Goal: Task Accomplishment & Management: Manage account settings

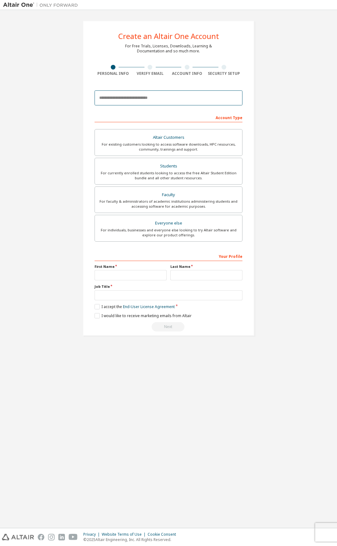
click at [128, 100] on input "email" at bounding box center [168, 97] width 148 height 15
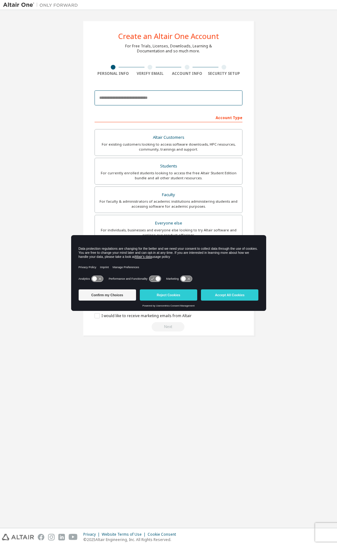
click at [128, 101] on input "email" at bounding box center [168, 97] width 148 height 15
type input "**********"
click at [236, 292] on button "Accept All Cookies" at bounding box center [229, 294] width 57 height 11
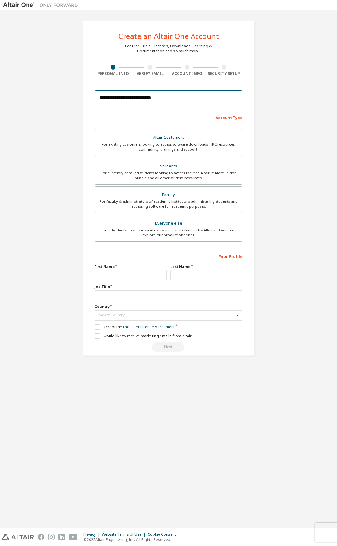
click at [182, 101] on input "**********" at bounding box center [168, 97] width 148 height 15
click at [142, 273] on input "text" at bounding box center [130, 275] width 72 height 10
type input "**"
click at [182, 275] on input "text" at bounding box center [206, 275] width 72 height 10
type input "*"
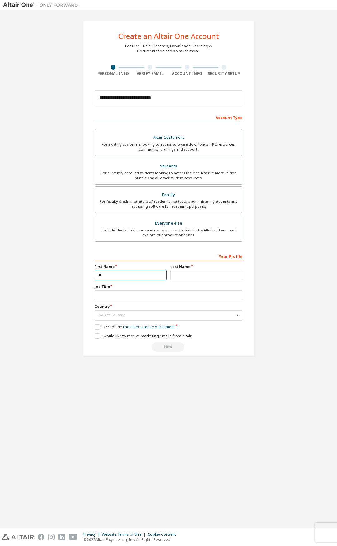
drag, startPoint x: 130, startPoint y: 278, endPoint x: 63, endPoint y: 267, distance: 67.5
click at [63, 267] on div "**********" at bounding box center [168, 188] width 330 height 350
type input "********"
click at [179, 277] on input "text" at bounding box center [206, 275] width 72 height 10
type input "*******"
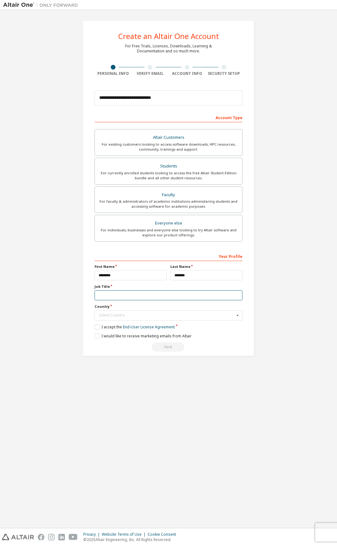
click at [158, 298] on input "text" at bounding box center [168, 295] width 148 height 10
type input "*******"
click at [108, 312] on input "text" at bounding box center [168, 316] width 147 height 10
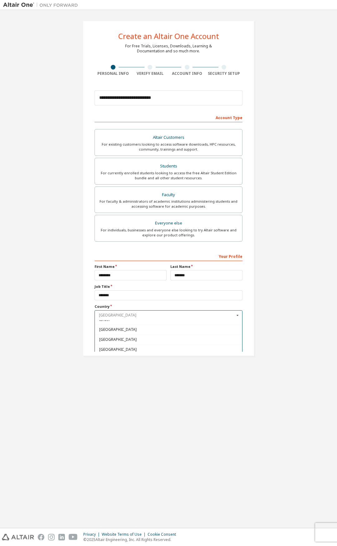
scroll to position [1052, 0]
click at [147, 336] on span "Japan" at bounding box center [168, 336] width 139 height 4
type input "***"
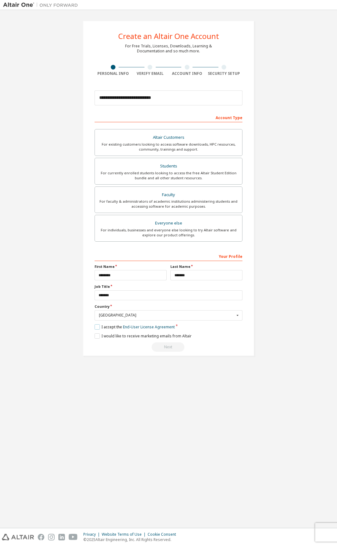
click at [98, 328] on label "I accept the End-User License Agreement" at bounding box center [134, 326] width 80 height 5
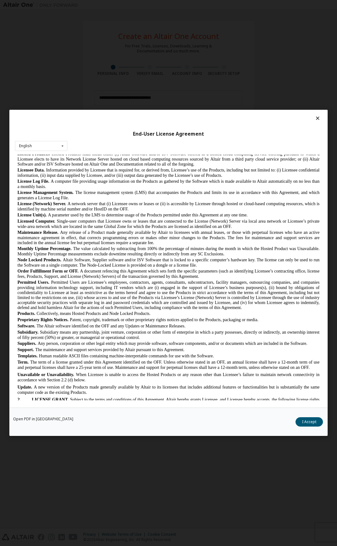
scroll to position [509, 0]
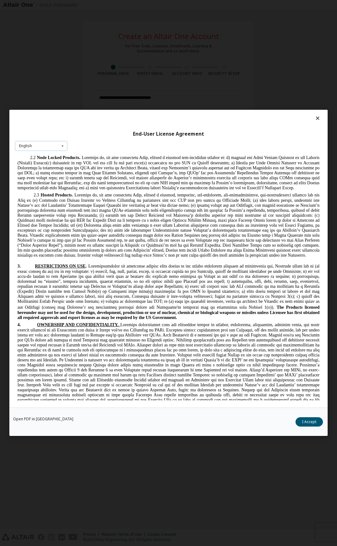
click at [57, 142] on div "English English Chinese French German Japanese Korean Portuguese" at bounding box center [41, 146] width 52 height 10
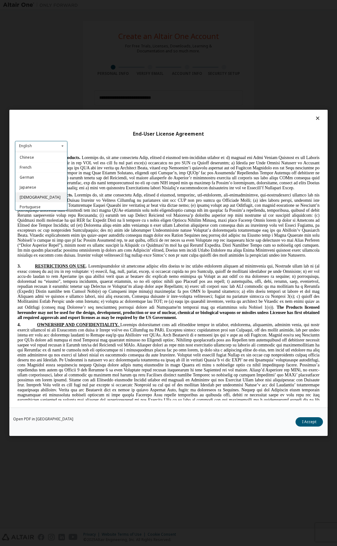
scroll to position [10, 0]
click at [47, 188] on div "Japanese" at bounding box center [41, 186] width 52 height 10
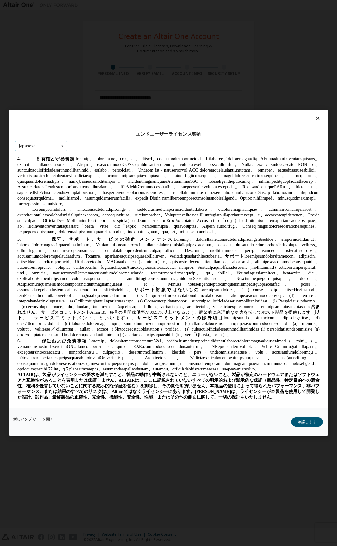
scroll to position [800, 0]
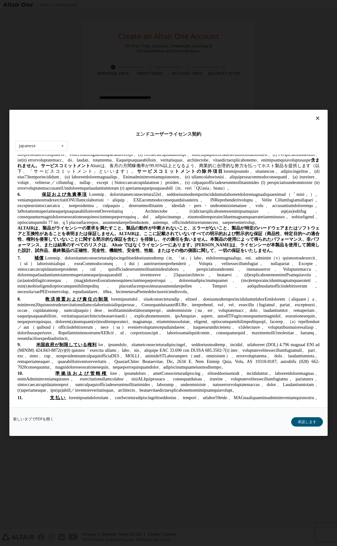
click at [302, 417] on div "新しいタブでPDFを開く 承諾します" at bounding box center [168, 422] width 318 height 28
click at [302, 420] on button "承諾します" at bounding box center [307, 421] width 32 height 9
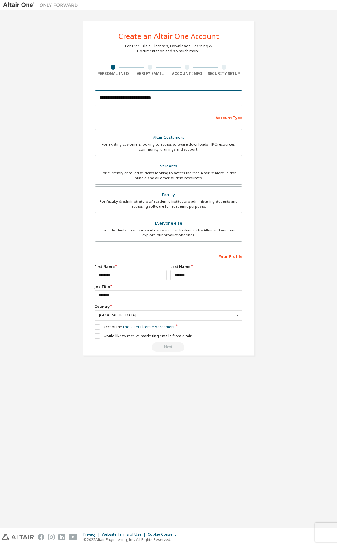
click at [182, 101] on input "**********" at bounding box center [168, 97] width 148 height 15
click at [178, 169] on div "Students" at bounding box center [169, 166] width 140 height 9
click at [112, 328] on label "I accept the Academic End-User License Agreement" at bounding box center [143, 326] width 98 height 5
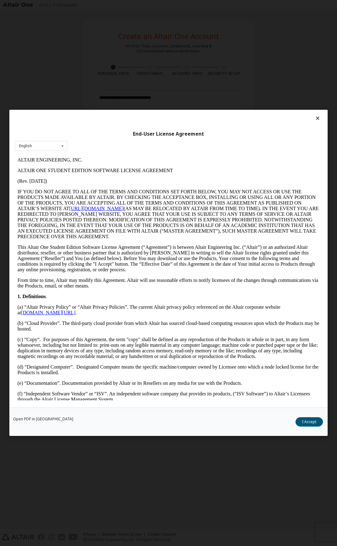
scroll to position [0, 0]
click at [321, 418] on button "I Accept" at bounding box center [308, 421] width 27 height 9
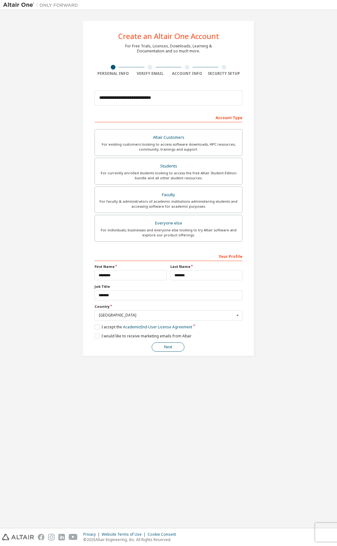
click at [176, 348] on button "Next" at bounding box center [168, 346] width 33 height 9
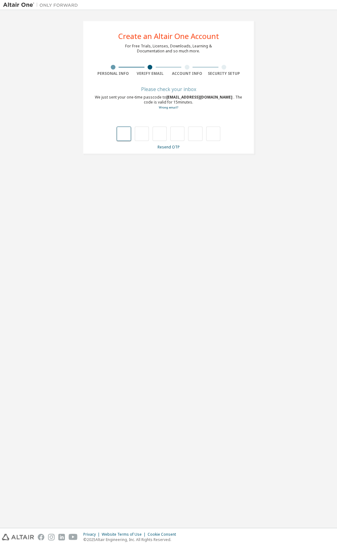
click at [129, 134] on input "text" at bounding box center [124, 134] width 14 height 14
type input "*"
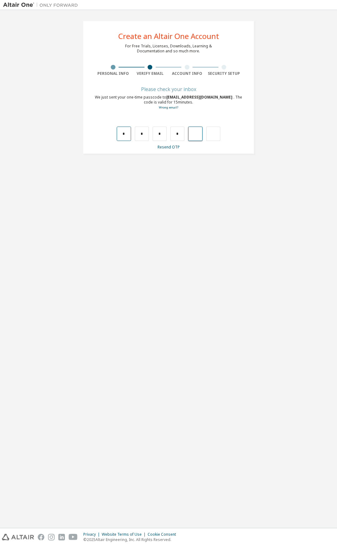
type input "*"
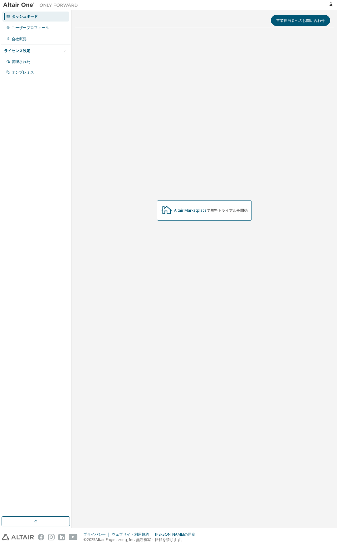
click at [141, 36] on div "Altair Marketplace で無料トライアルを開始" at bounding box center [204, 210] width 259 height 355
click at [30, 30] on font "ユーザープロフィール" at bounding box center [30, 27] width 37 height 5
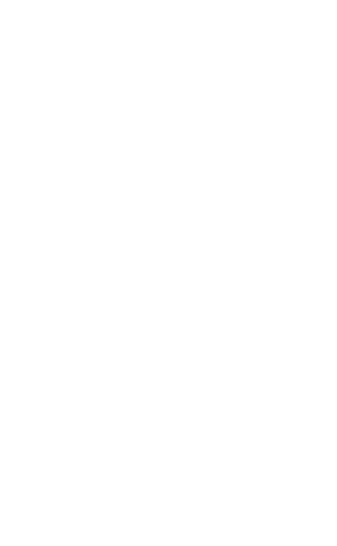
click at [270, 12] on div at bounding box center [168, 273] width 337 height 546
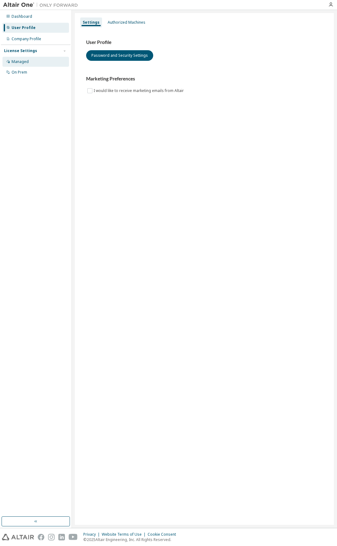
click at [41, 59] on div "Managed" at bounding box center [35, 62] width 66 height 10
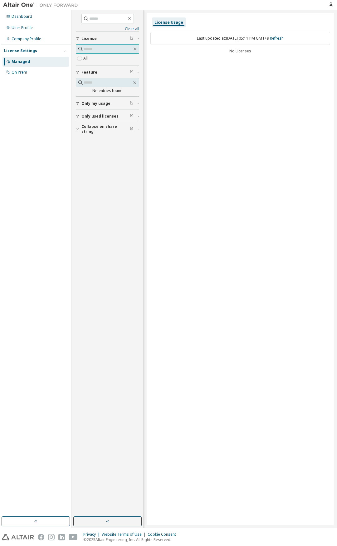
click at [84, 49] on input "text" at bounding box center [108, 49] width 48 height 6
click at [89, 114] on span "Only used licenses" at bounding box center [99, 116] width 37 height 5
click at [94, 116] on span "Only used licenses" at bounding box center [99, 116] width 37 height 5
click at [31, 51] on div "License Settings" at bounding box center [20, 50] width 33 height 5
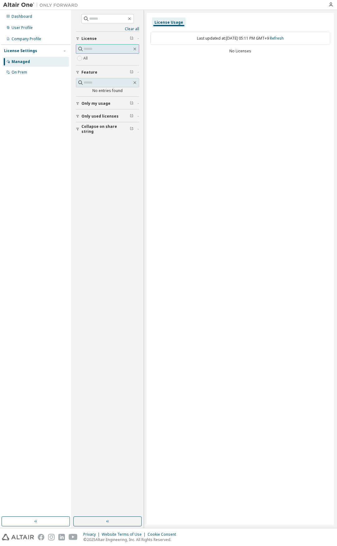
click at [114, 47] on input "text" at bounding box center [108, 49] width 48 height 6
click at [31, 18] on div "Dashboard" at bounding box center [35, 17] width 66 height 10
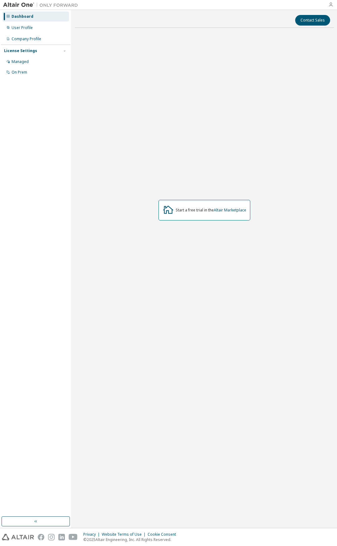
click at [330, 7] on icon "button" at bounding box center [330, 4] width 5 height 5
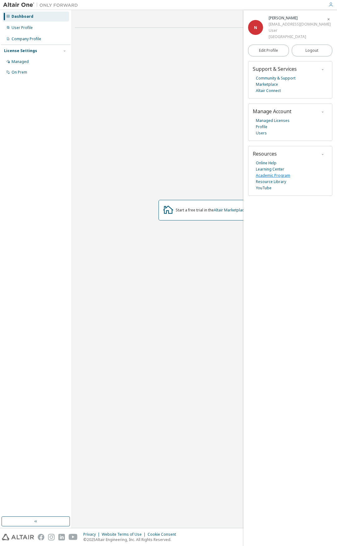
click at [279, 172] on link "Academic Program" at bounding box center [273, 175] width 34 height 6
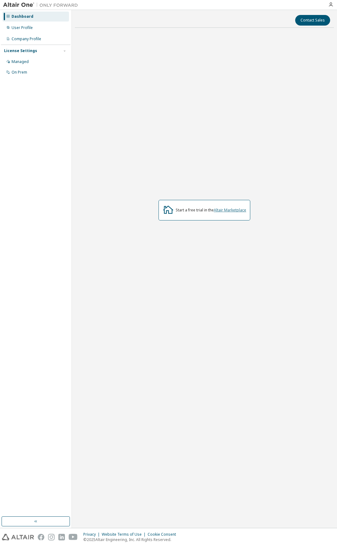
click at [230, 211] on link "Altair Marketplace" at bounding box center [230, 209] width 32 height 5
click at [41, 67] on div "On Prem" at bounding box center [35, 72] width 66 height 10
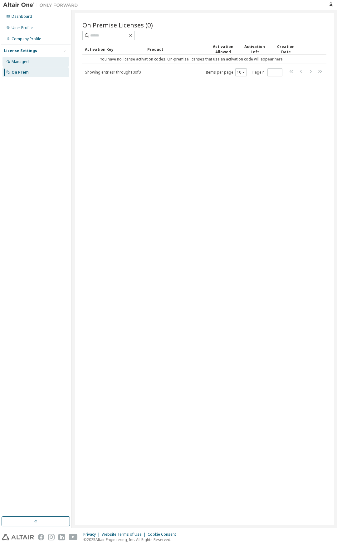
click at [41, 65] on div "Managed" at bounding box center [35, 62] width 66 height 10
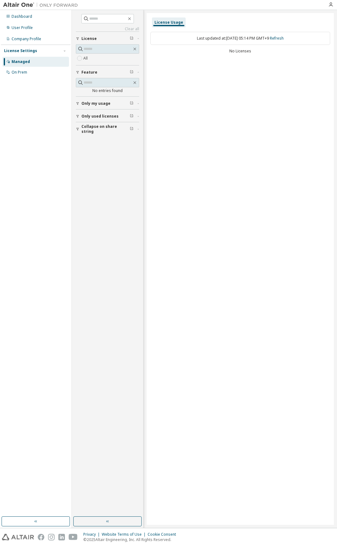
click at [101, 117] on span "Only used licenses" at bounding box center [99, 116] width 37 height 5
click at [86, 125] on label "Yes" at bounding box center [86, 125] width 7 height 7
click at [90, 117] on span "Only used licenses" at bounding box center [99, 116] width 37 height 5
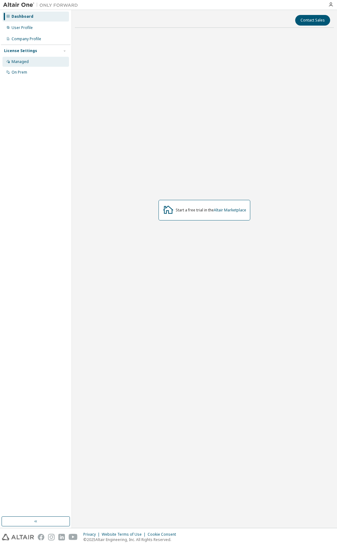
click at [42, 61] on div "Managed" at bounding box center [35, 62] width 66 height 10
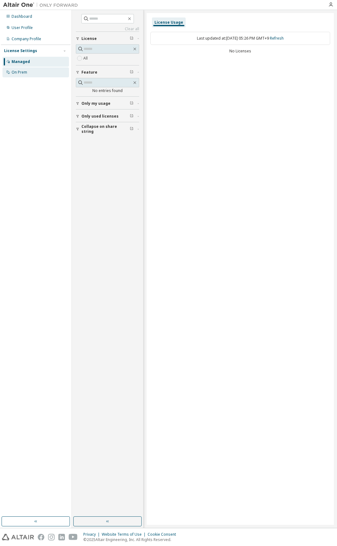
click at [39, 71] on div "On Prem" at bounding box center [35, 72] width 66 height 10
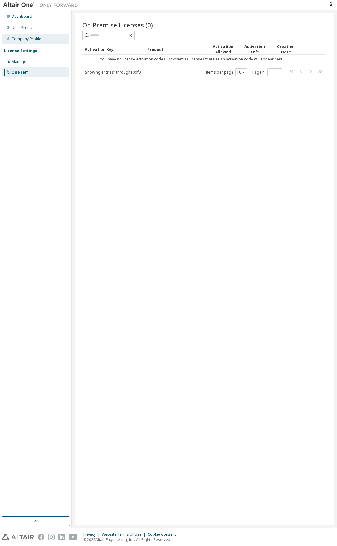
click at [41, 38] on div "Company Profile" at bounding box center [35, 39] width 66 height 10
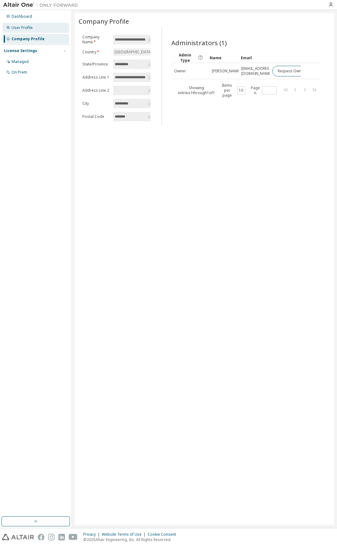
click at [35, 29] on div "User Profile" at bounding box center [35, 28] width 66 height 10
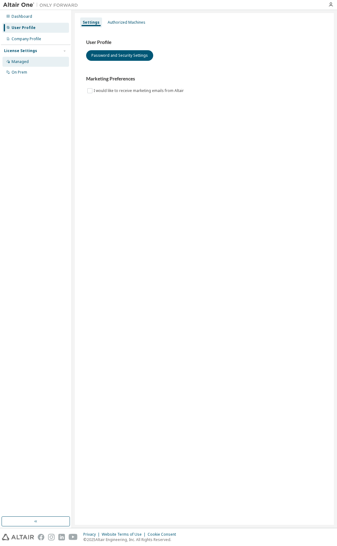
click at [27, 62] on div "Managed" at bounding box center [20, 61] width 17 height 5
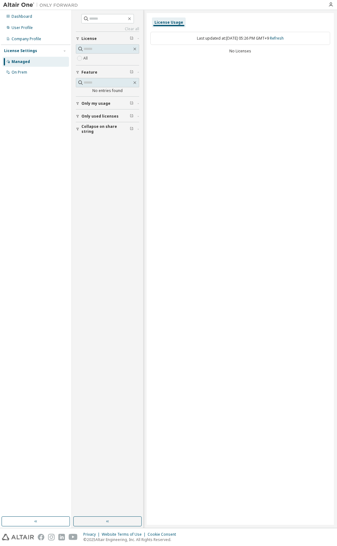
click at [240, 49] on div "No Licenses" at bounding box center [240, 51] width 180 height 5
click at [28, 12] on div "Dashboard" at bounding box center [35, 17] width 66 height 10
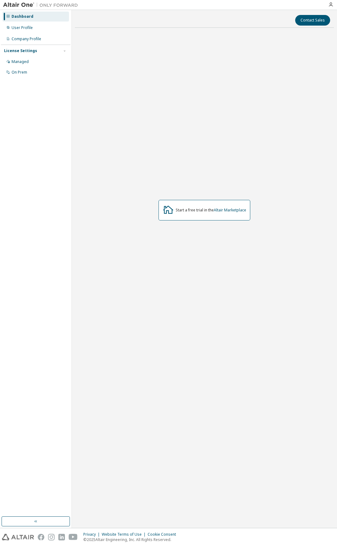
click at [28, 12] on div "Dashboard" at bounding box center [35, 17] width 66 height 10
click at [27, 31] on div "User Profile" at bounding box center [35, 28] width 66 height 10
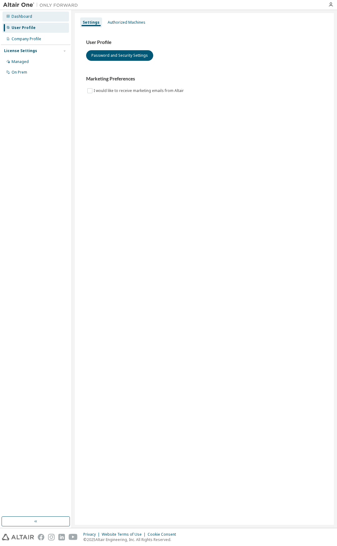
click at [27, 21] on div "Dashboard" at bounding box center [35, 17] width 66 height 10
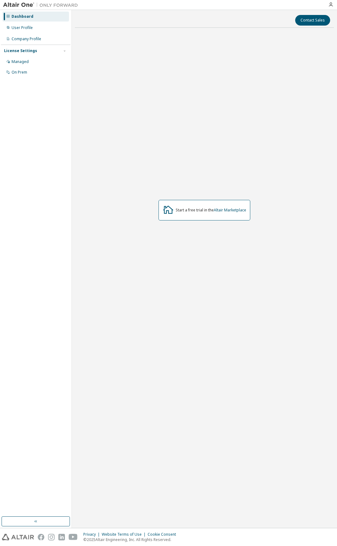
click at [27, 8] on img at bounding box center [42, 5] width 78 height 6
click at [73, 6] on img at bounding box center [42, 5] width 78 height 6
click at [33, 70] on div "On Prem" at bounding box center [35, 72] width 66 height 10
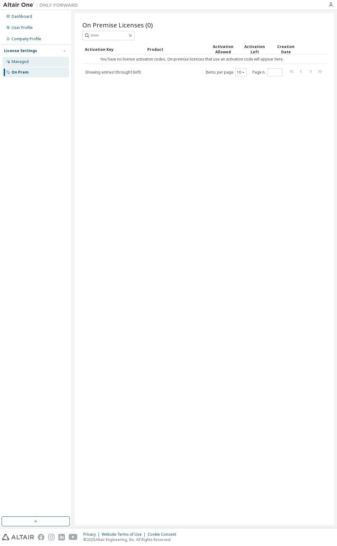
click at [33, 64] on div "Managed" at bounding box center [35, 62] width 66 height 10
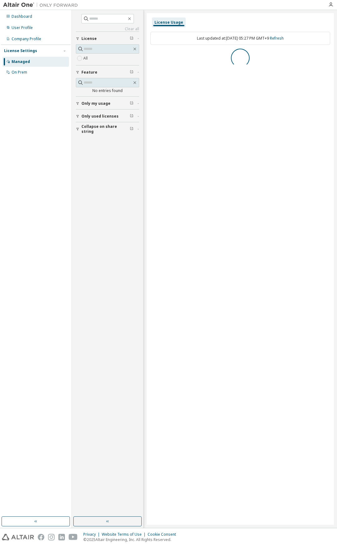
click at [33, 64] on div "Managed" at bounding box center [35, 62] width 66 height 10
click at [32, 41] on div "Company Profile" at bounding box center [27, 38] width 30 height 5
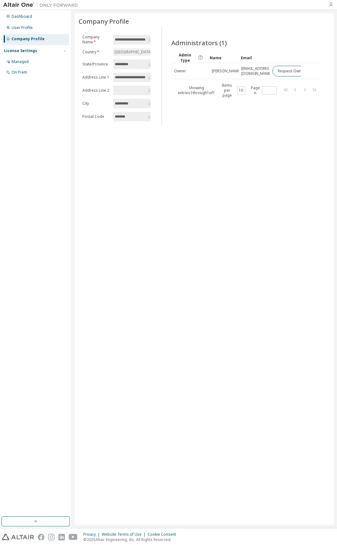
click at [331, 6] on icon "button" at bounding box center [330, 4] width 5 height 5
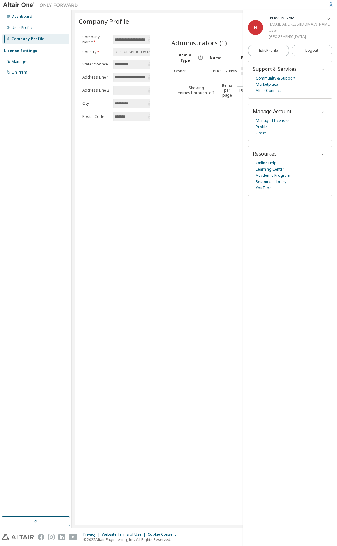
click at [331, 6] on icon "button" at bounding box center [330, 4] width 5 height 5
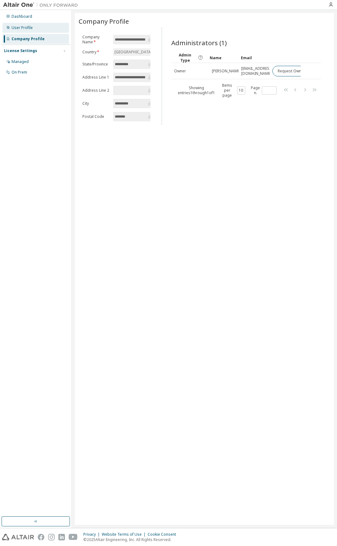
click at [21, 28] on div "User Profile" at bounding box center [22, 27] width 21 height 5
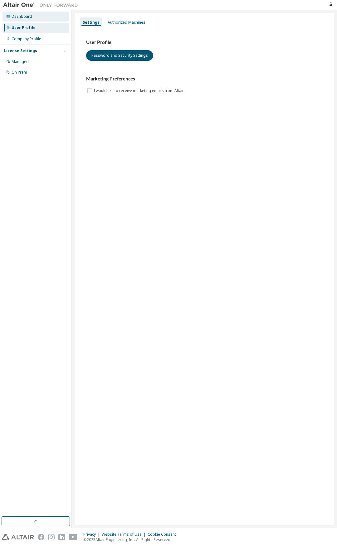
click at [21, 20] on div "Dashboard" at bounding box center [35, 17] width 66 height 10
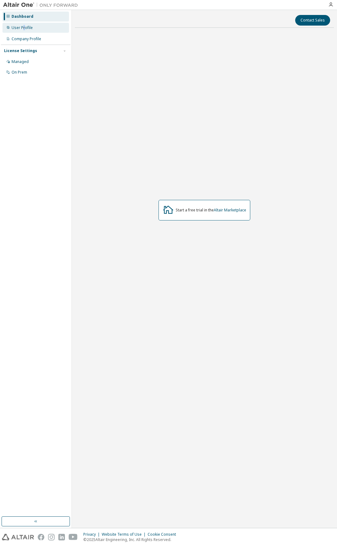
click at [24, 31] on div "User Profile" at bounding box center [35, 28] width 66 height 10
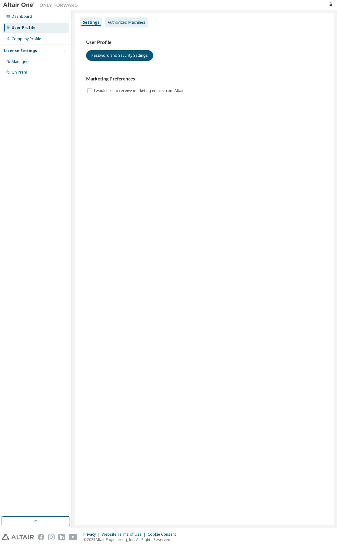
click at [129, 24] on div "Authorized Machines" at bounding box center [127, 22] width 38 height 5
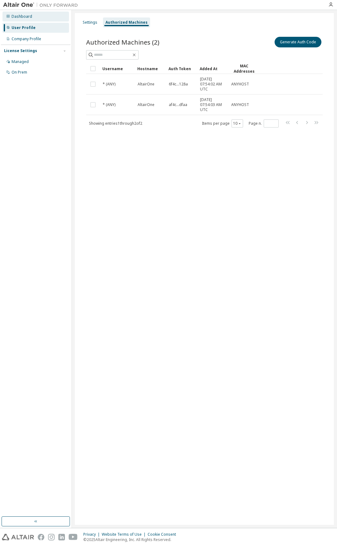
click at [39, 13] on div "Dashboard" at bounding box center [35, 17] width 66 height 10
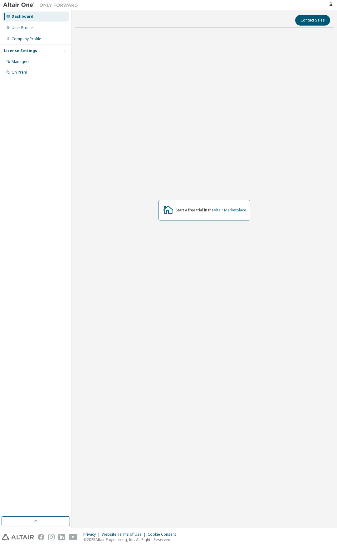
click at [234, 210] on link "Altair Marketplace" at bounding box center [230, 209] width 32 height 5
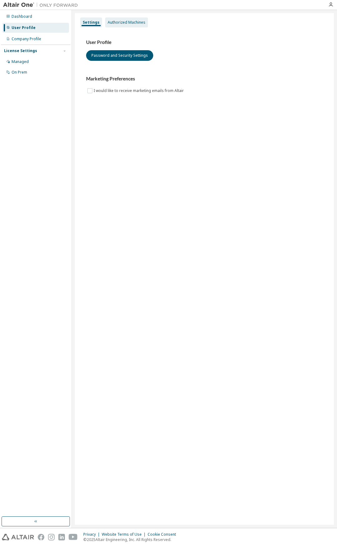
click at [128, 24] on div "Authorized Machines" at bounding box center [127, 22] width 38 height 5
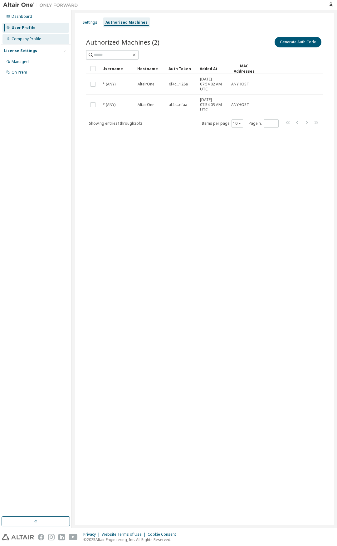
click at [36, 40] on div "Company Profile" at bounding box center [27, 38] width 30 height 5
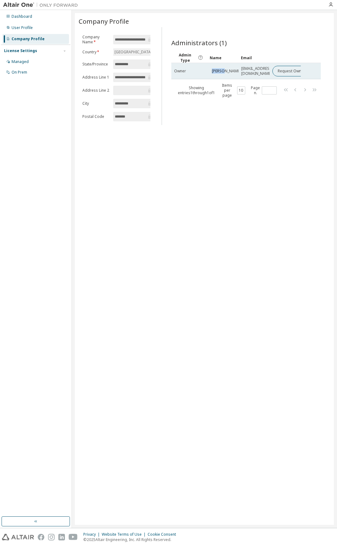
drag, startPoint x: 209, startPoint y: 70, endPoint x: 234, endPoint y: 67, distance: 25.8
click at [234, 67] on td "[PERSON_NAME]" at bounding box center [222, 71] width 31 height 16
click at [252, 61] on div "Email" at bounding box center [254, 58] width 26 height 10
click at [250, 60] on div "Email" at bounding box center [254, 58] width 26 height 10
drag, startPoint x: 248, startPoint y: 143, endPoint x: 236, endPoint y: 140, distance: 12.2
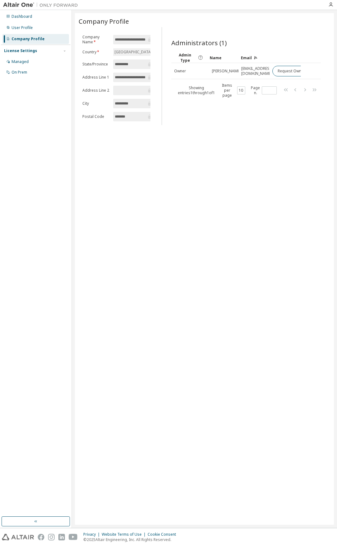
click at [236, 140] on div "**********" at bounding box center [204, 269] width 259 height 512
click at [146, 79] on input "**********" at bounding box center [131, 77] width 32 height 6
click at [137, 78] on input "**********" at bounding box center [131, 77] width 32 height 6
click at [286, 68] on button "Request Owner Change" at bounding box center [298, 71] width 53 height 11
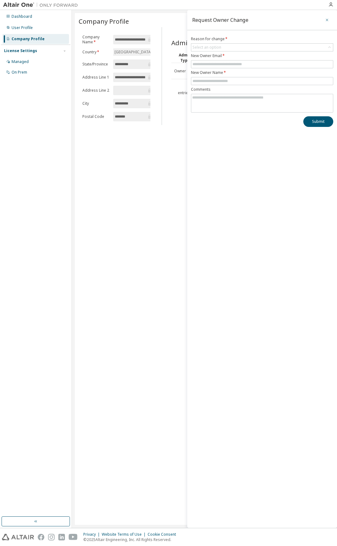
click at [326, 22] on icon "button" at bounding box center [327, 19] width 4 height 5
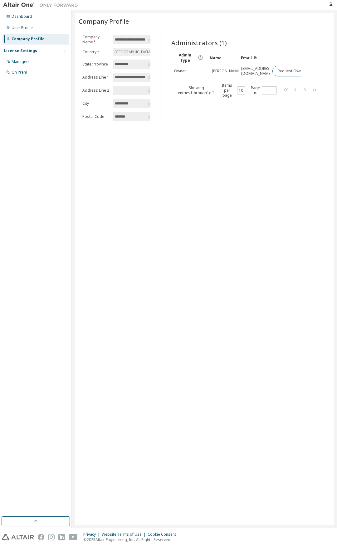
click at [31, 52] on div "License Settings" at bounding box center [20, 50] width 33 height 5
click at [26, 65] on div "Managed" at bounding box center [35, 62] width 66 height 10
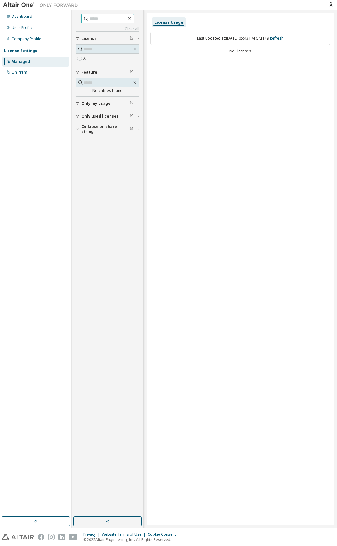
click at [97, 14] on span at bounding box center [107, 18] width 52 height 9
click at [95, 17] on input "text" at bounding box center [107, 19] width 37 height 6
type input "*******"
click at [103, 105] on span "Only my usage" at bounding box center [95, 103] width 29 height 5
click at [103, 132] on span "Only used licenses" at bounding box center [99, 134] width 37 height 5
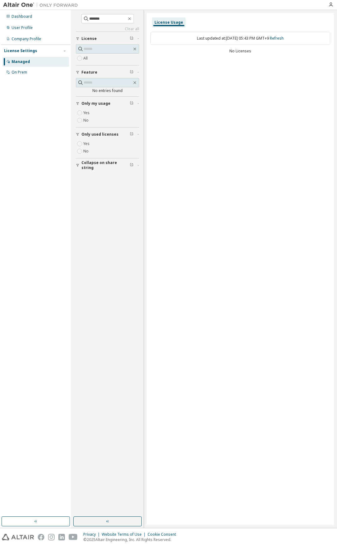
click at [104, 166] on span "Collapse on share string" at bounding box center [105, 165] width 48 height 10
click at [173, 22] on div "License Usage" at bounding box center [168, 22] width 29 height 5
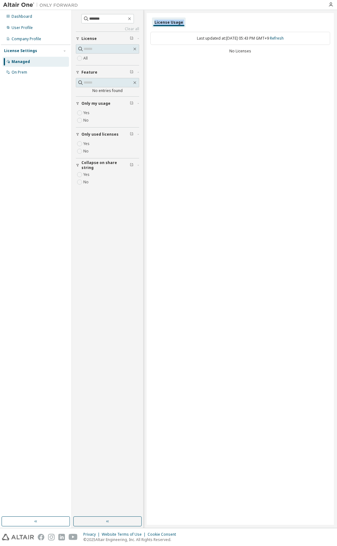
click at [173, 22] on div "License Usage" at bounding box center [168, 22] width 29 height 5
click at [63, 7] on img at bounding box center [42, 5] width 78 height 6
click at [10, 6] on img at bounding box center [42, 5] width 78 height 6
click at [11, 5] on img at bounding box center [42, 5] width 78 height 6
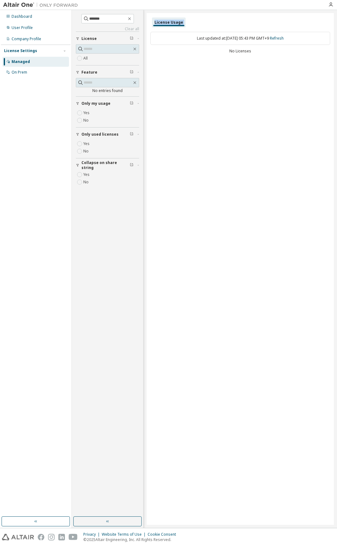
click at [12, 5] on img at bounding box center [42, 5] width 78 height 6
click at [330, 5] on div at bounding box center [330, 4] width 12 height 5
click at [330, 5] on icon "button" at bounding box center [330, 4] width 5 height 5
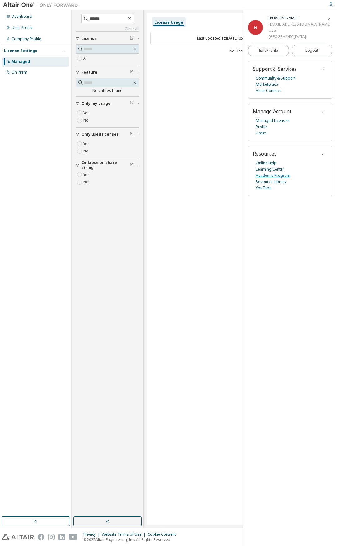
click at [282, 175] on link "Academic Program" at bounding box center [273, 175] width 34 height 6
